Goal: Download file/media

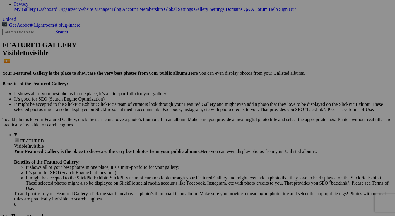
scroll to position [117, 0]
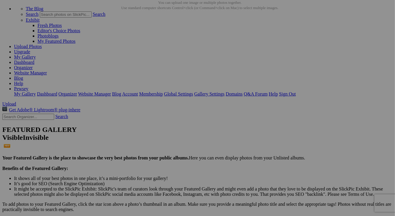
scroll to position [88, 0]
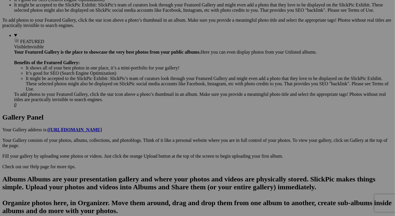
scroll to position [264, 0]
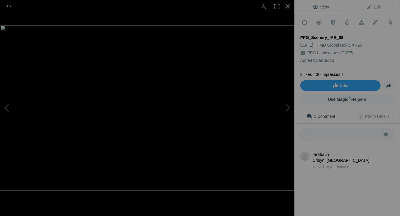
click at [288, 6] on div at bounding box center [287, 6] width 13 height 13
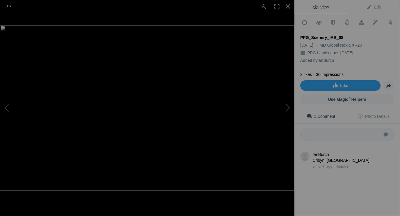
click at [286, 5] on div at bounding box center [287, 6] width 13 height 13
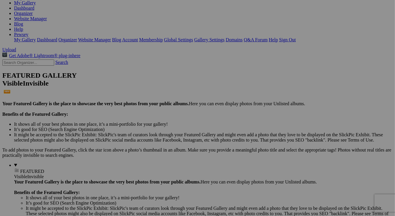
scroll to position [88, 0]
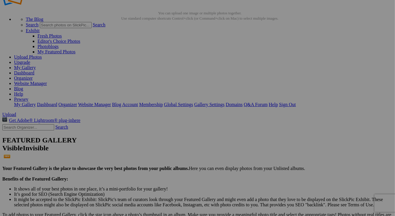
scroll to position [29, 0]
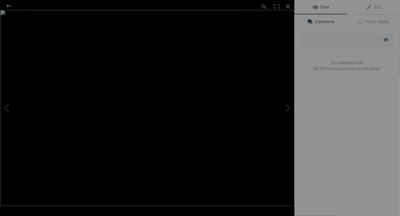
click at [215, 65] on img at bounding box center [147, 108] width 294 height 196
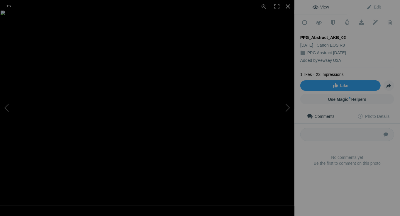
click at [288, 6] on div at bounding box center [287, 6] width 13 height 13
